Goal: Information Seeking & Learning: Understand process/instructions

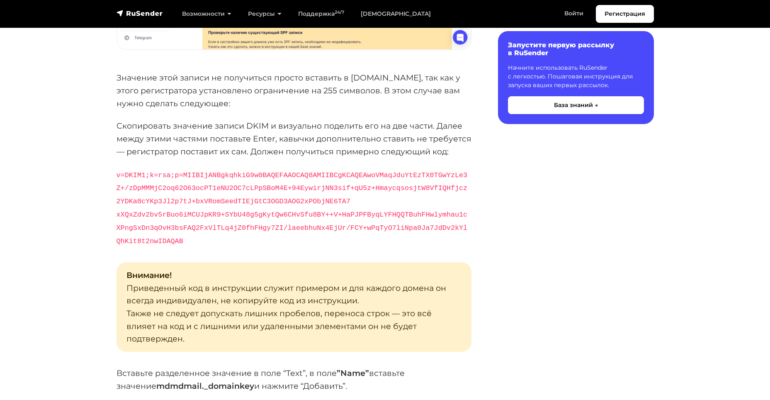
scroll to position [2861, 0]
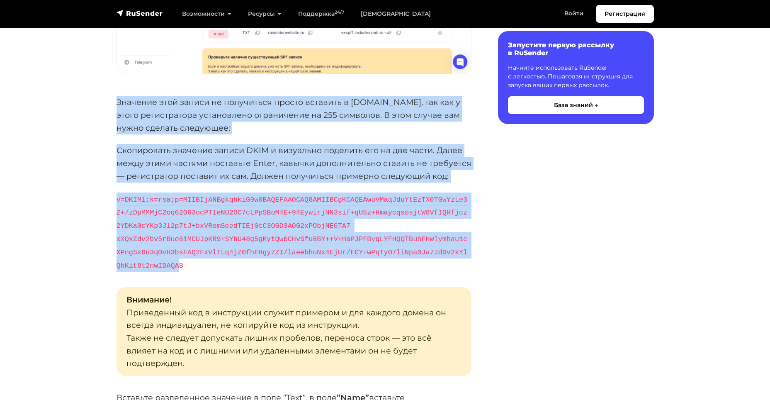
drag, startPoint x: 116, startPoint y: 100, endPoint x: 466, endPoint y: 245, distance: 379.2
copy div "Loremips dolo sitame co adipiscing elitse doeiusmo t inc.ut, lab etd m aliqu en…"
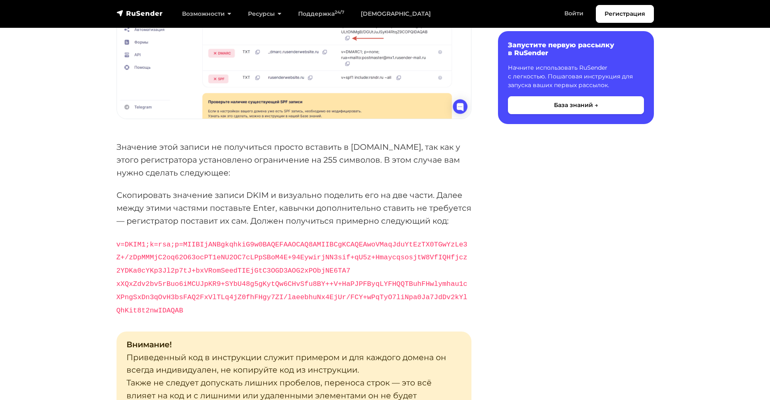
scroll to position [2818, 0]
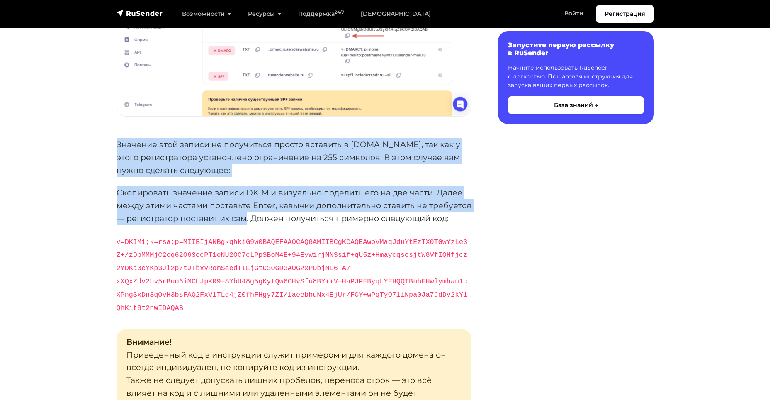
drag, startPoint x: 117, startPoint y: 143, endPoint x: 245, endPoint y: 216, distance: 147.6
copy div "Значение этой записи не получиться просто вставить в [DOMAIN_NAME], так как у э…"
